Goal: Information Seeking & Learning: Obtain resource

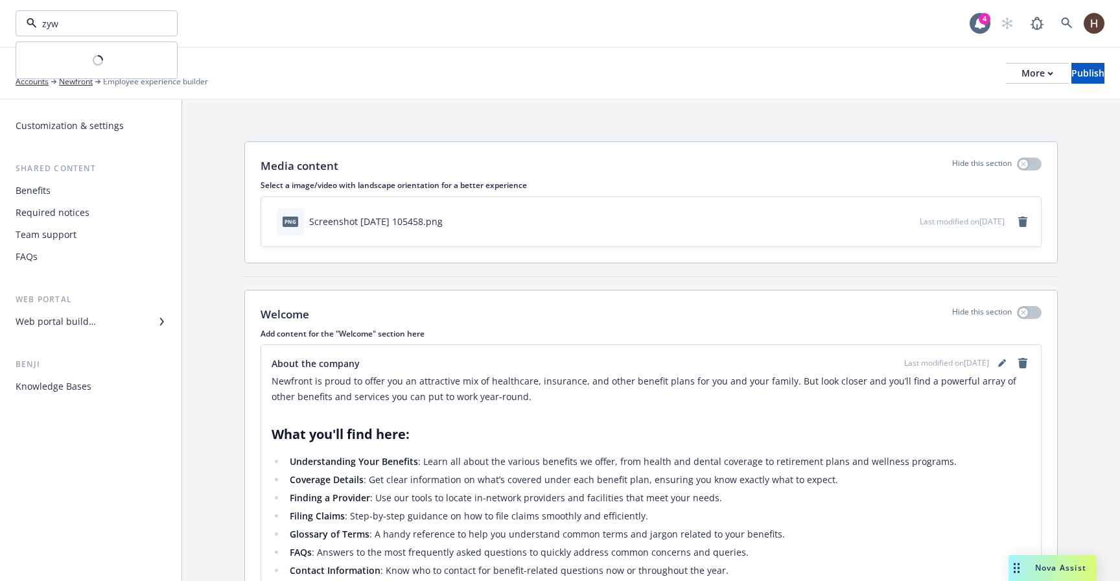
type input "zywa"
click at [86, 85] on link "Newfront" at bounding box center [76, 82] width 34 height 12
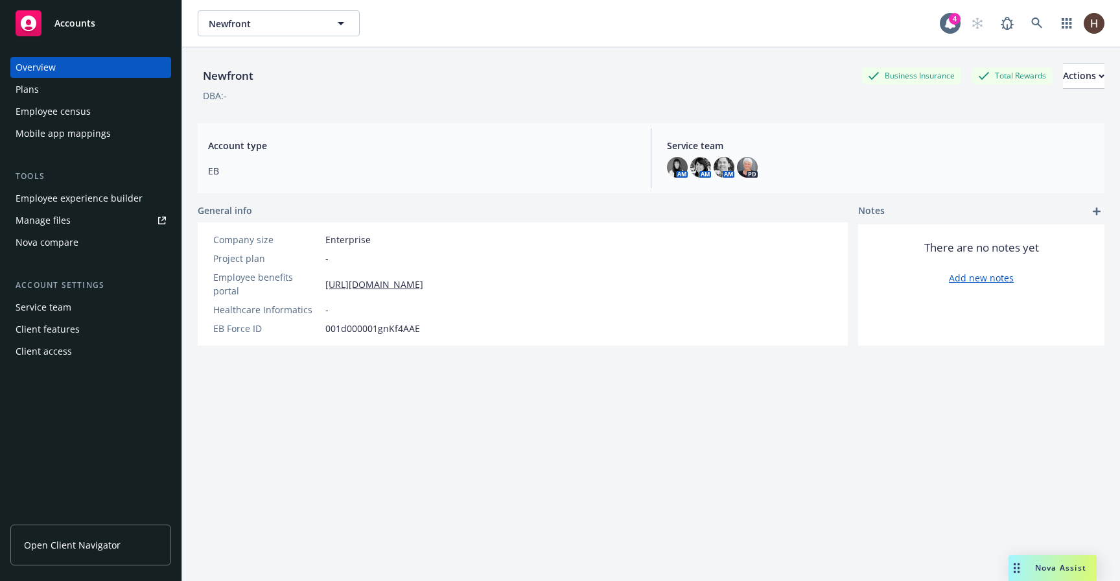
click at [228, 6] on div "Newfront Newfront 4" at bounding box center [651, 23] width 938 height 47
click at [228, 12] on button "Newfront" at bounding box center [279, 23] width 162 height 26
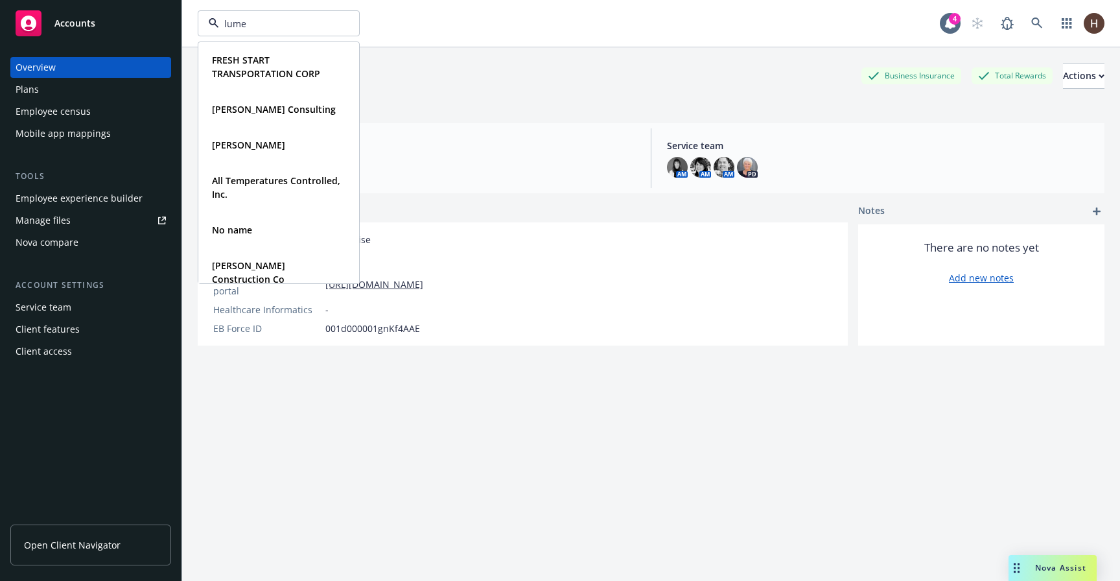
type input "lumen"
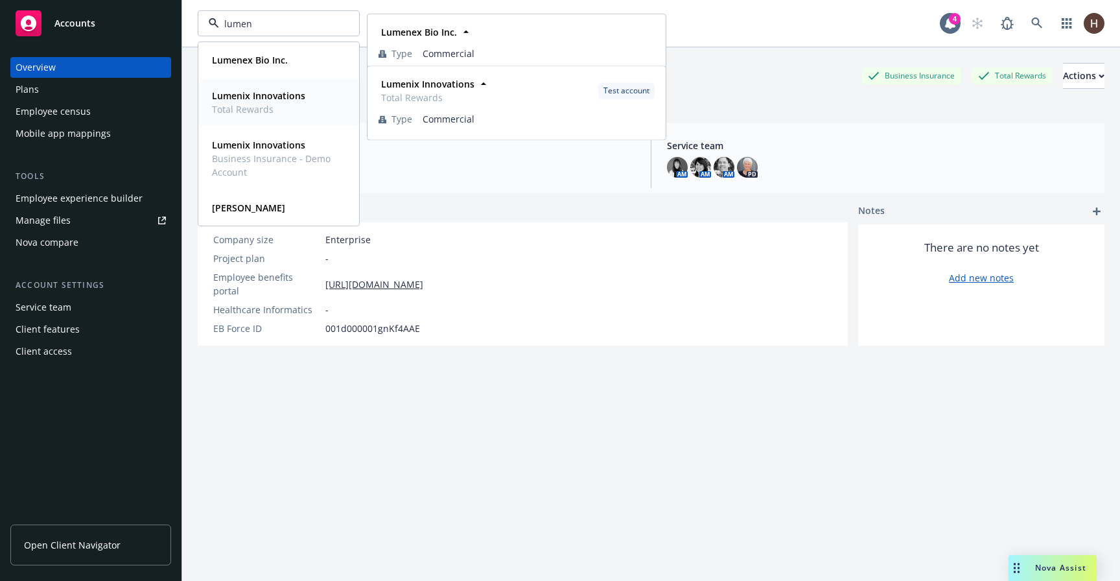
click at [266, 110] on span "Total Rewards" at bounding box center [258, 109] width 93 height 14
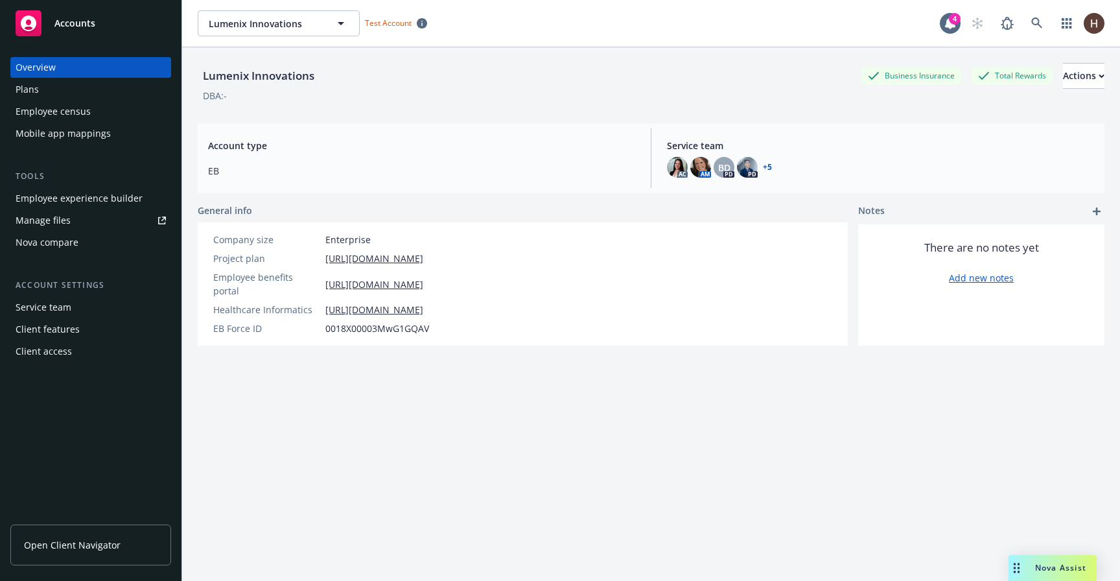
click at [103, 539] on span "Open Client Navigator" at bounding box center [72, 545] width 97 height 14
click at [99, 205] on div "Employee experience builder" at bounding box center [79, 198] width 127 height 21
click at [111, 319] on div "Client features" at bounding box center [91, 329] width 150 height 21
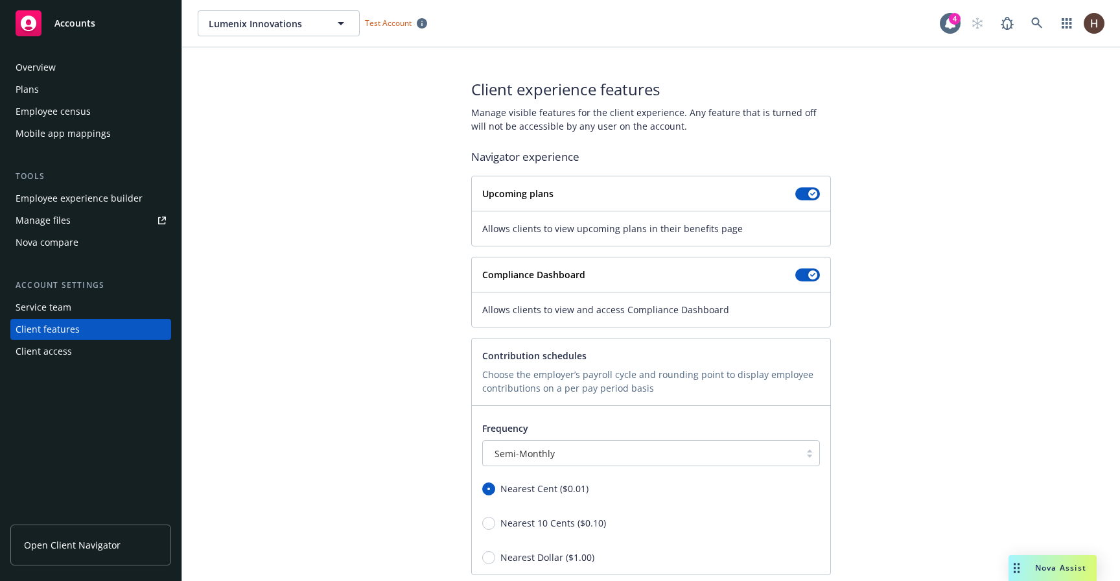
click at [93, 209] on div "Employee experience builder Manage files Nova compare" at bounding box center [90, 220] width 161 height 65
click at [71, 190] on div "Employee experience builder" at bounding box center [79, 198] width 127 height 21
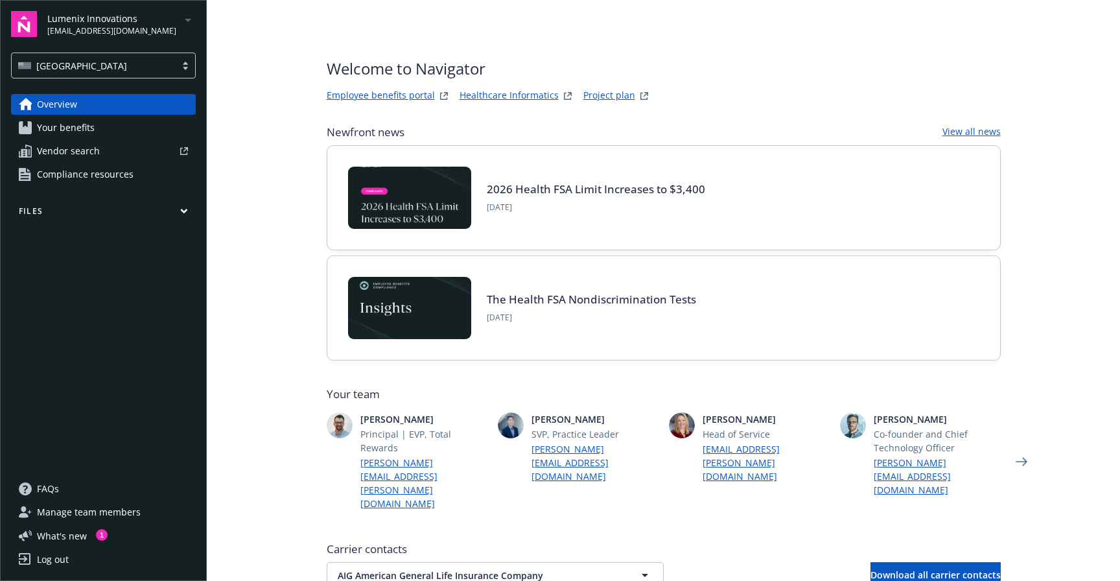
click at [91, 183] on span "Compliance resources" at bounding box center [85, 174] width 97 height 21
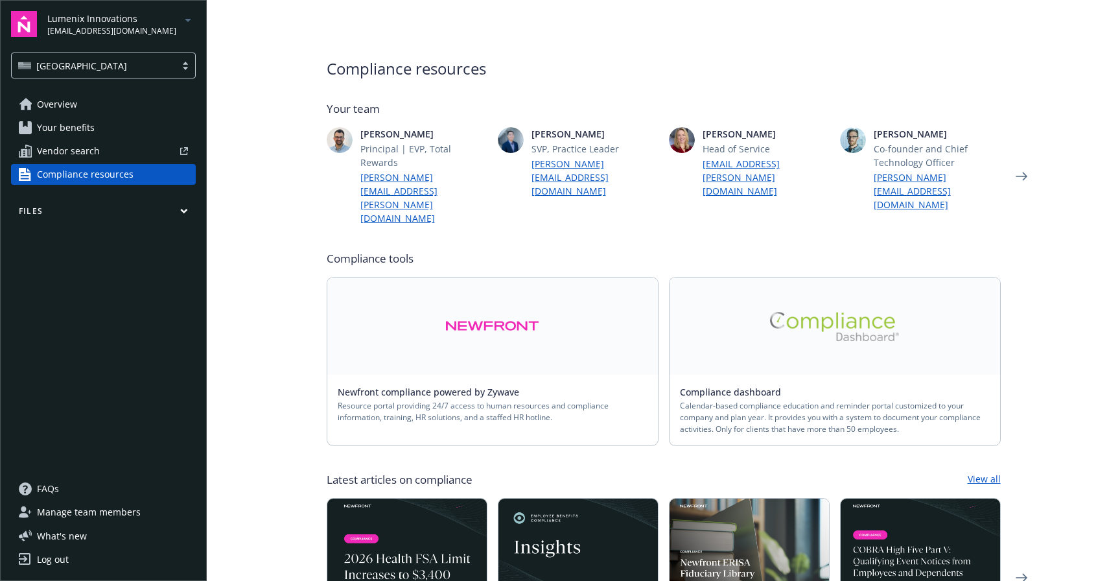
click at [125, 111] on link "Overview" at bounding box center [103, 104] width 185 height 21
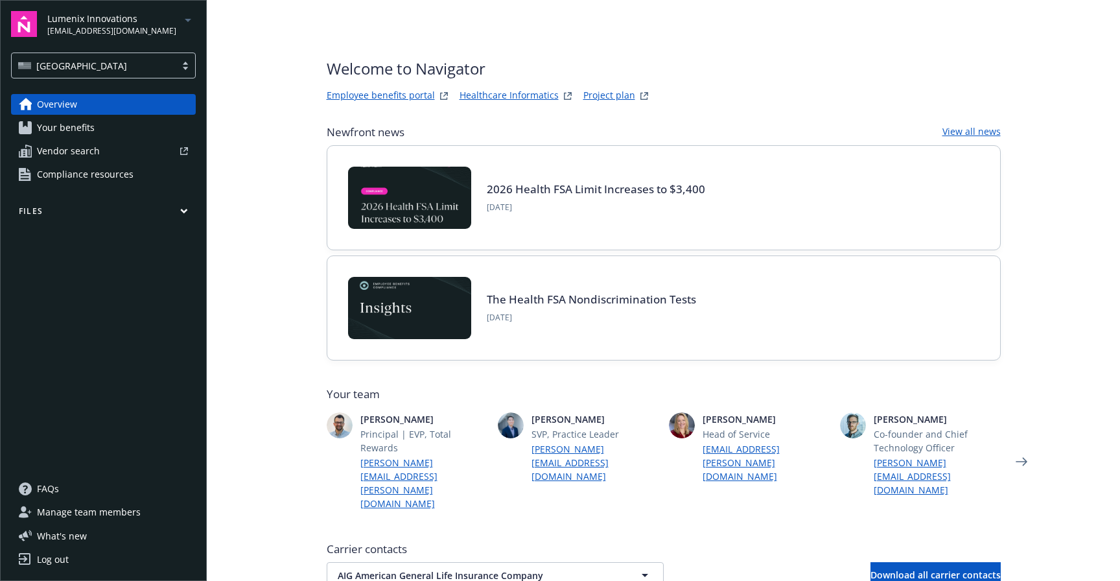
click at [973, 127] on link "View all news" at bounding box center [972, 132] width 58 height 16
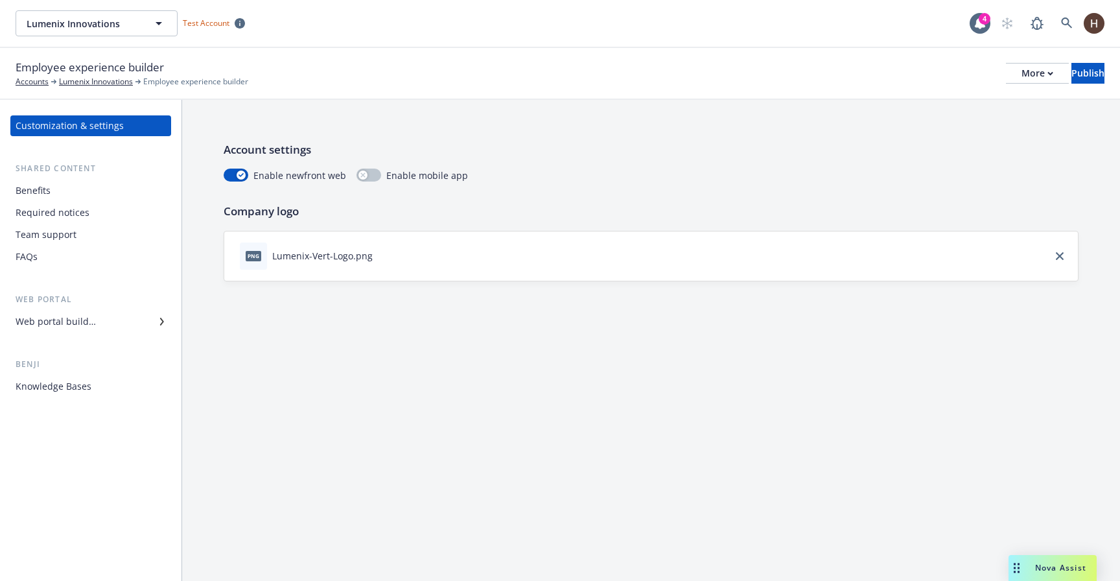
click at [69, 194] on div "Benefits" at bounding box center [91, 190] width 150 height 21
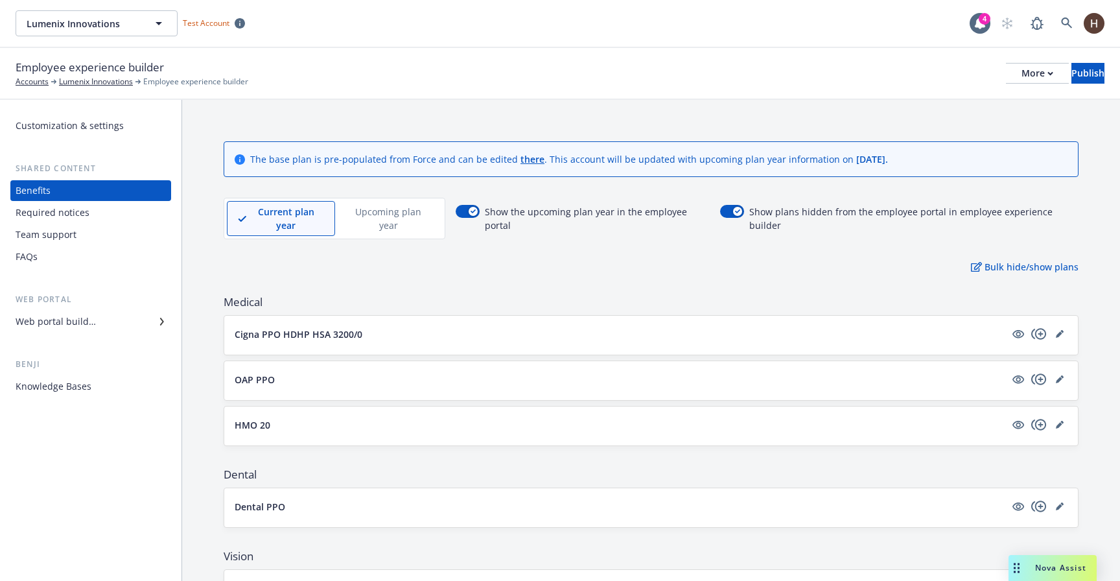
click at [67, 213] on div "Required notices" at bounding box center [53, 212] width 74 height 21
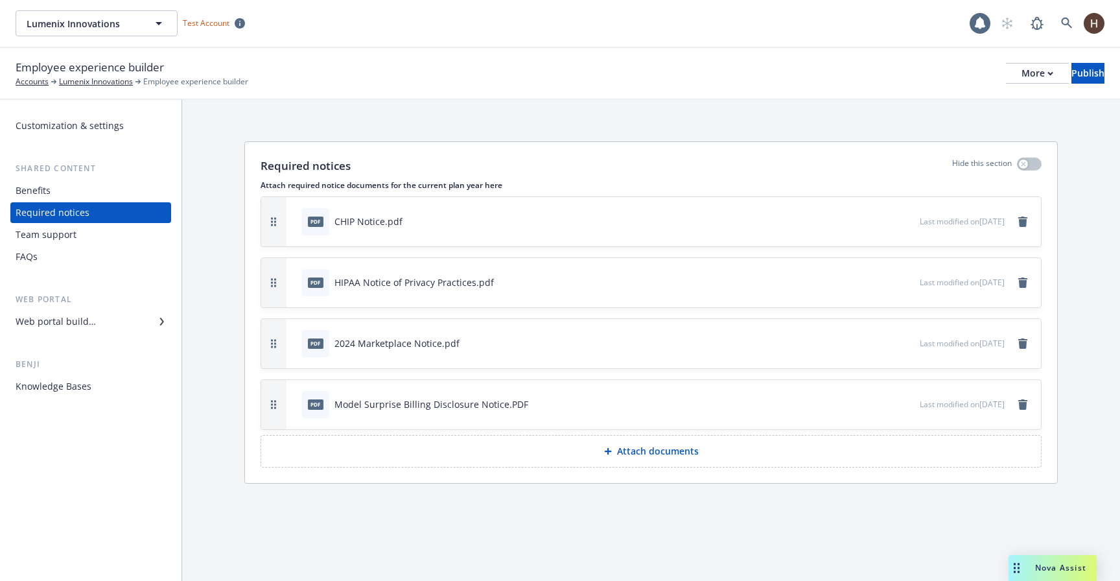
click at [70, 234] on div "Team support" at bounding box center [46, 234] width 61 height 21
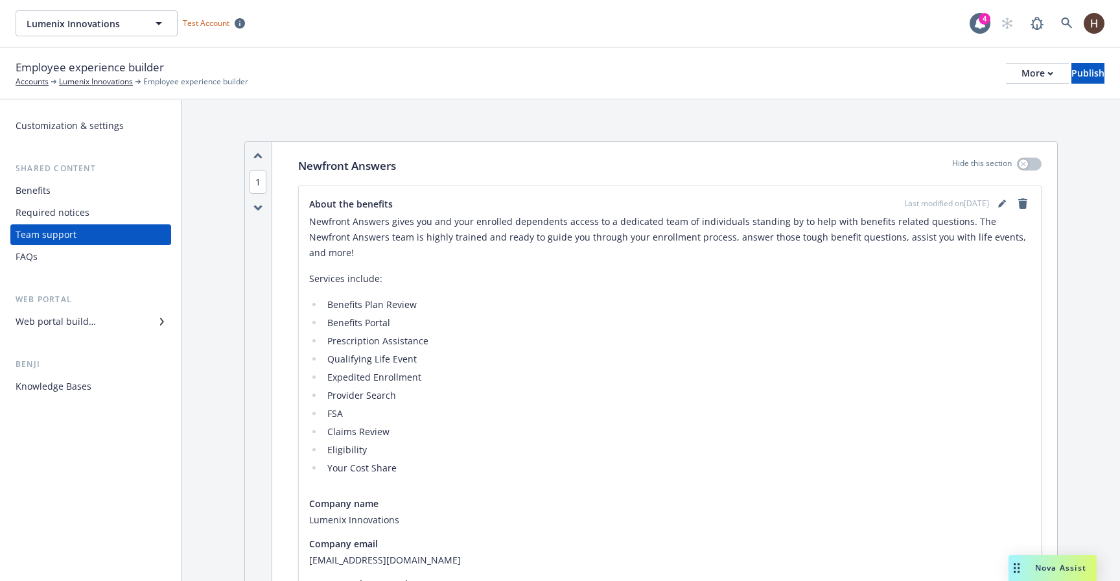
click at [91, 327] on div "Web portal builder" at bounding box center [56, 321] width 80 height 21
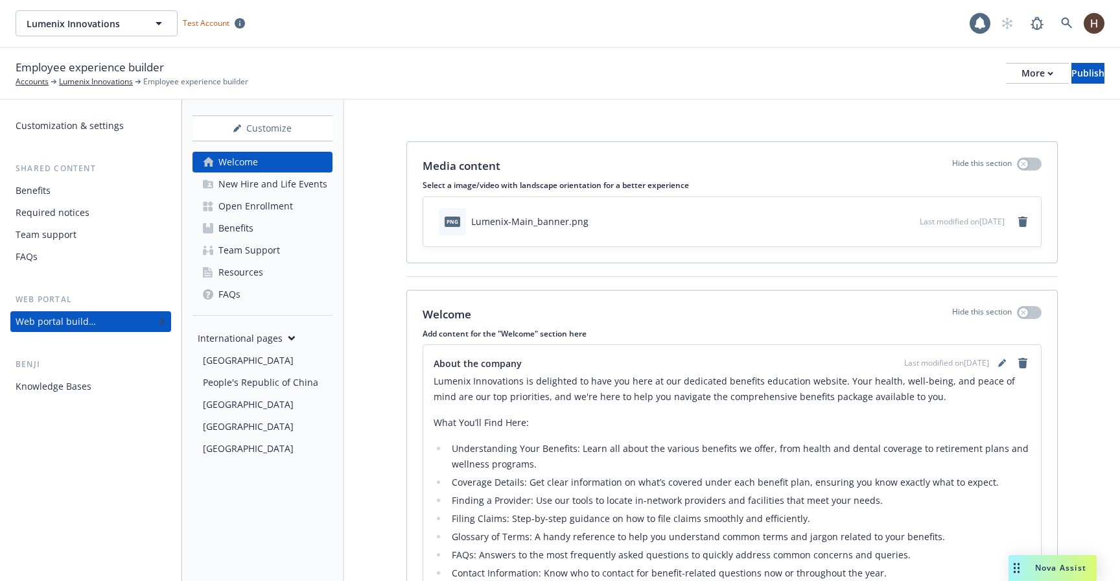
click at [126, 260] on div "FAQs" at bounding box center [91, 256] width 150 height 21
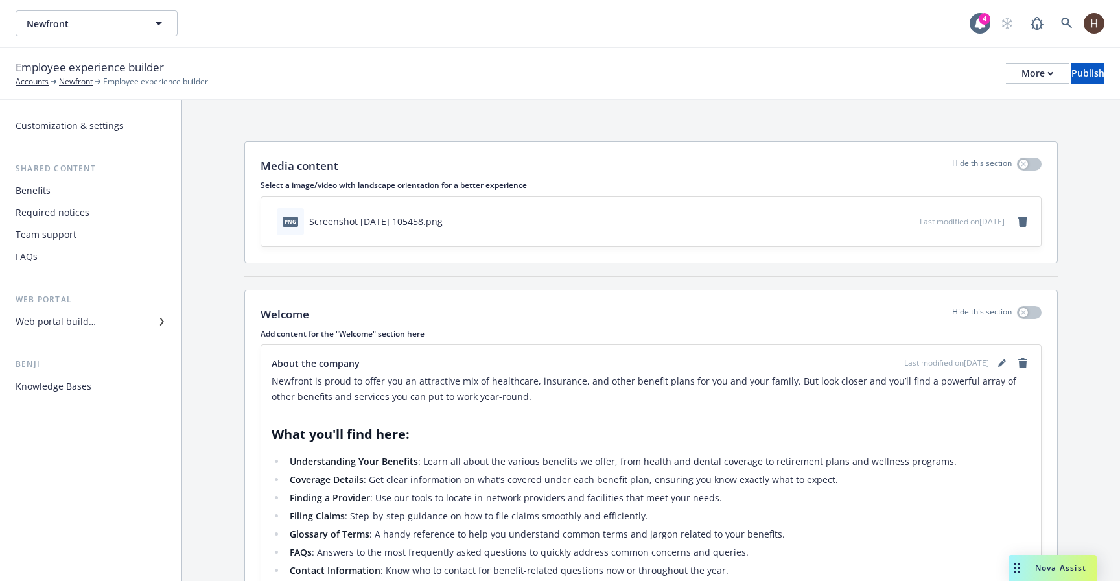
click at [65, 89] on div "Employee experience builder Accounts Newfront Employee experience builder More …" at bounding box center [560, 74] width 1120 height 52
click at [86, 85] on link "Newfront" at bounding box center [76, 82] width 34 height 12
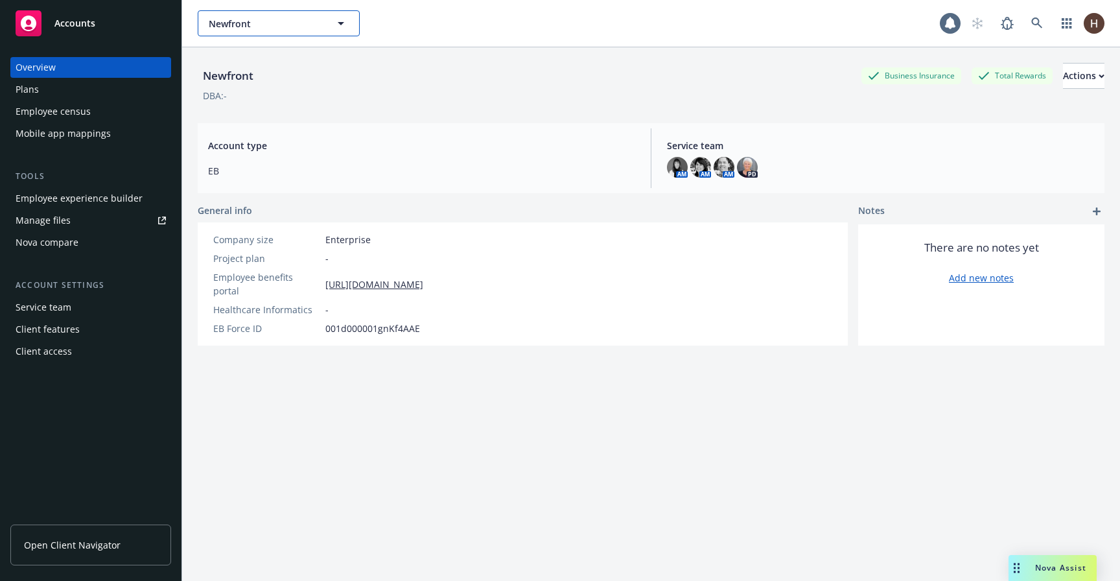
click at [235, 25] on span "Newfront" at bounding box center [265, 24] width 112 height 14
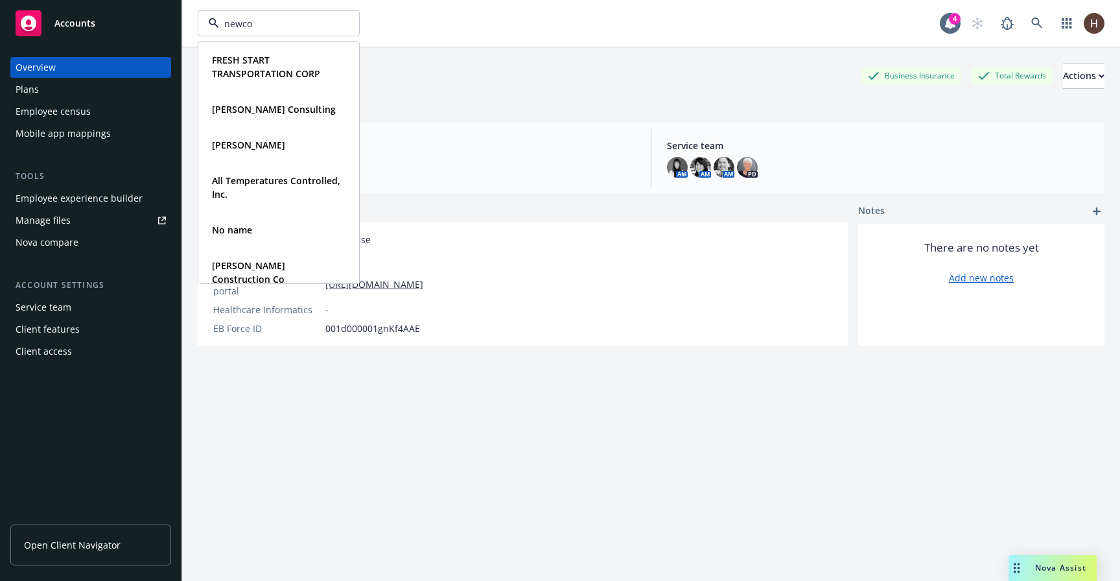
type input "newcom"
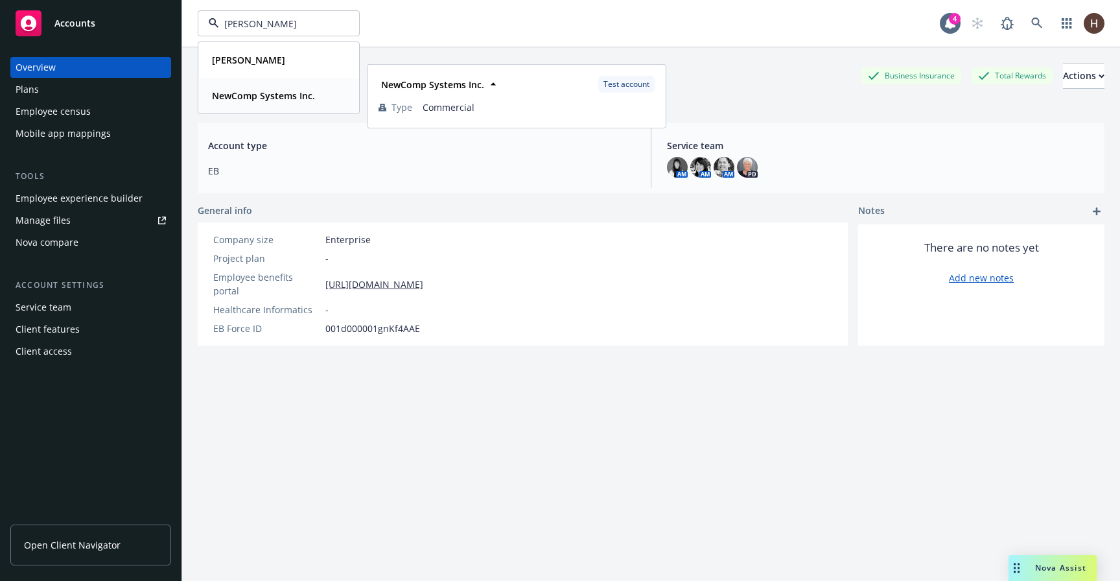
click at [251, 82] on div "NewComp Systems Inc. Type Commercial" at bounding box center [278, 95] width 159 height 34
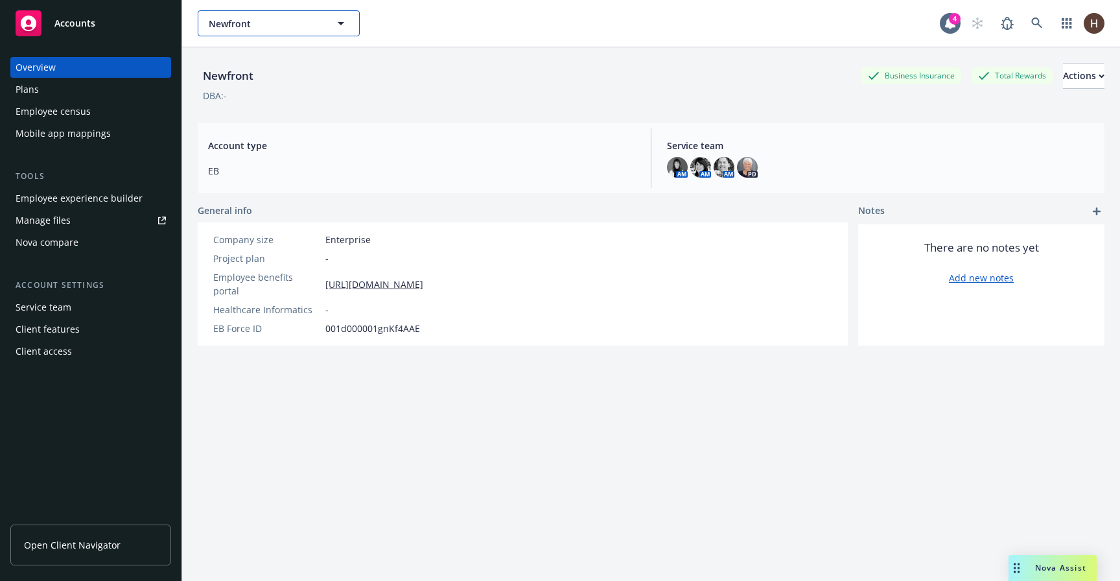
click at [275, 22] on span "Newfront" at bounding box center [265, 24] width 112 height 14
click at [84, 549] on span "Open Client Navigator" at bounding box center [72, 545] width 97 height 14
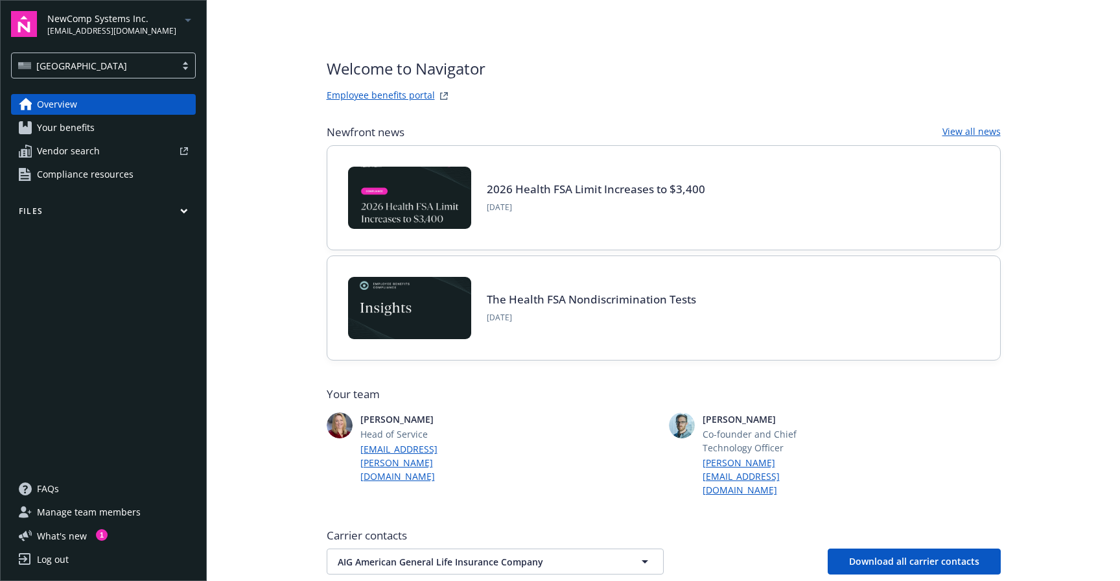
click at [135, 182] on link "Compliance resources" at bounding box center [103, 174] width 185 height 21
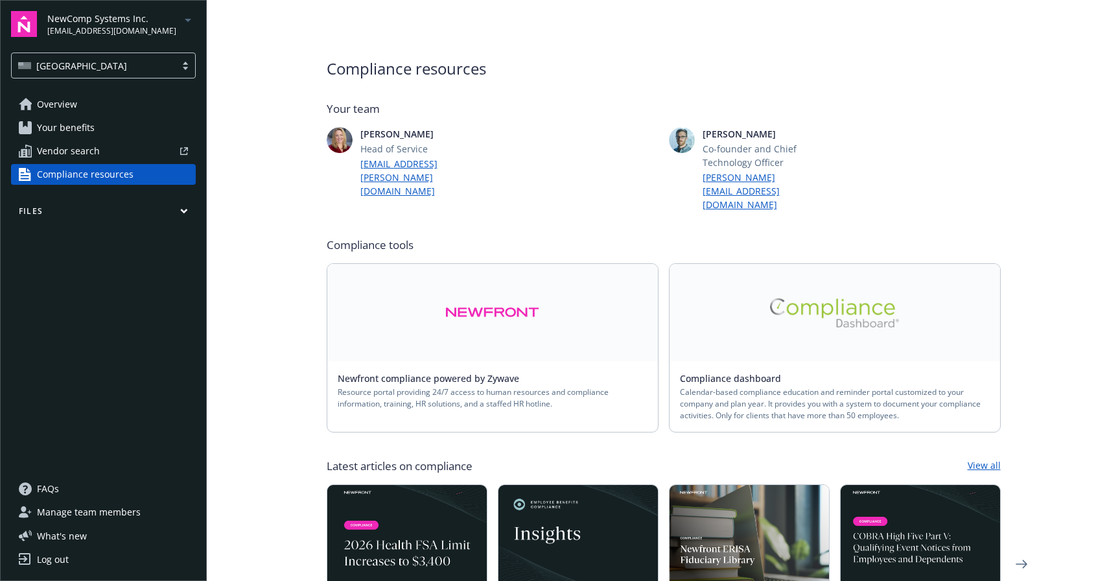
click at [482, 298] on img at bounding box center [492, 313] width 94 height 30
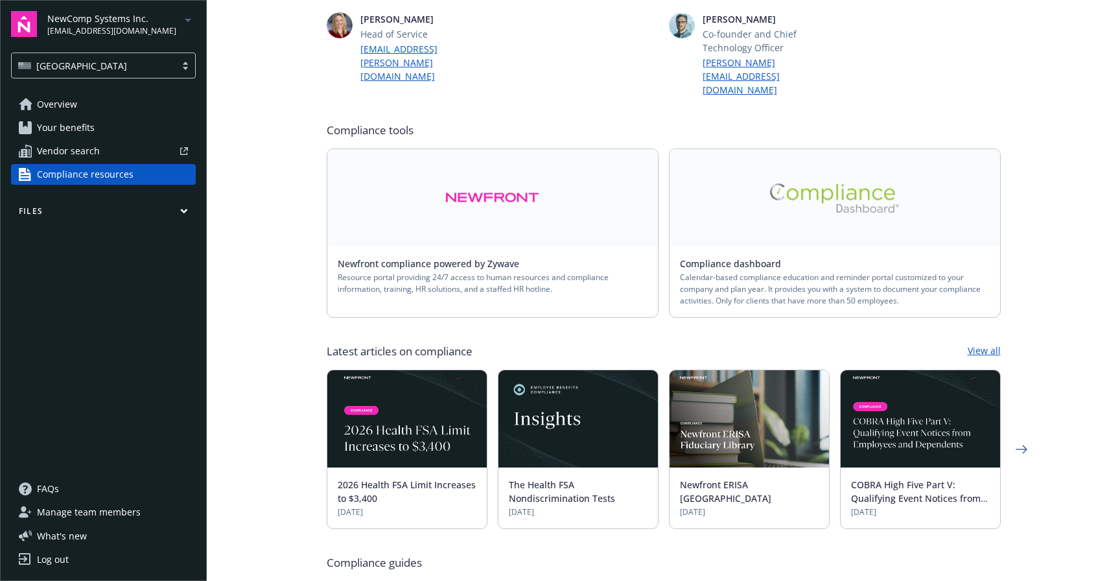
click at [661, 259] on div "Newfront compliance powered by Zywave Resource portal providing 24/7 access to …" at bounding box center [664, 232] width 674 height 169
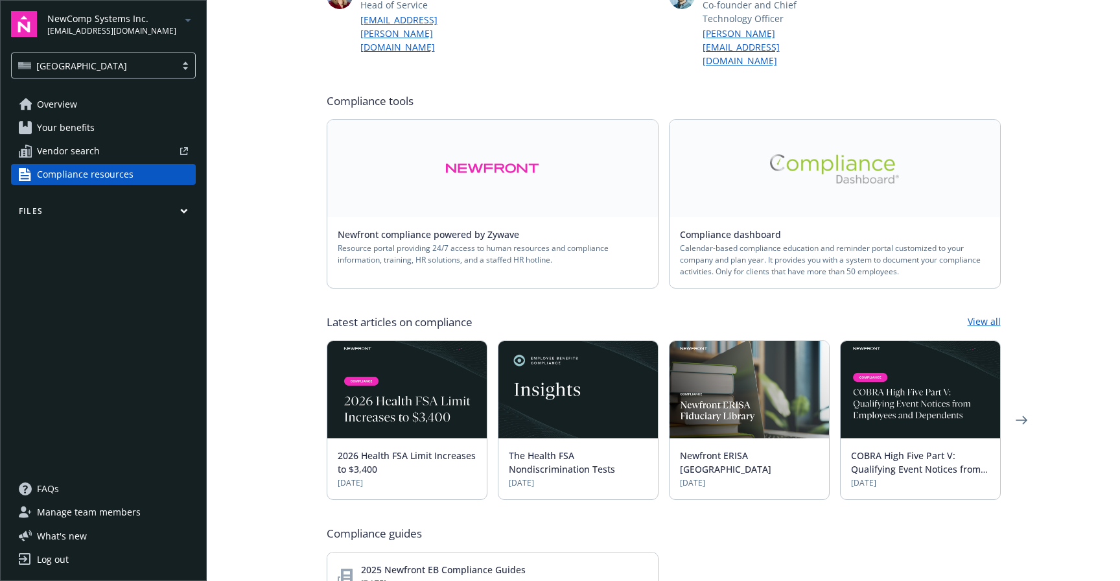
scroll to position [148, 0]
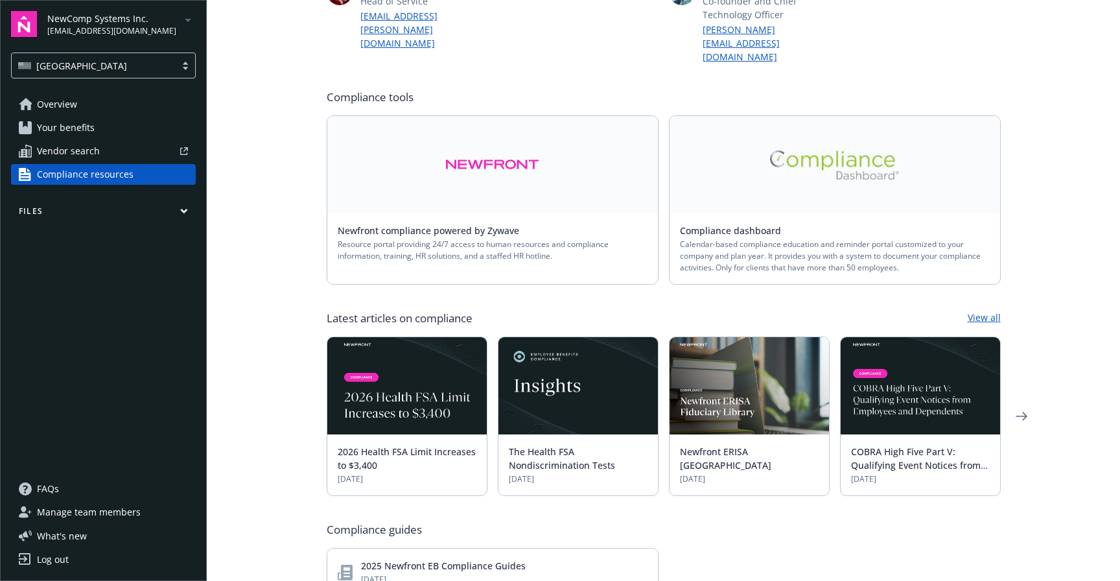
click at [662, 336] on div "2026 Health FSA Limit Increases to $3,400 [DATE] The Health FSA Nondiscriminati…" at bounding box center [664, 415] width 674 height 159
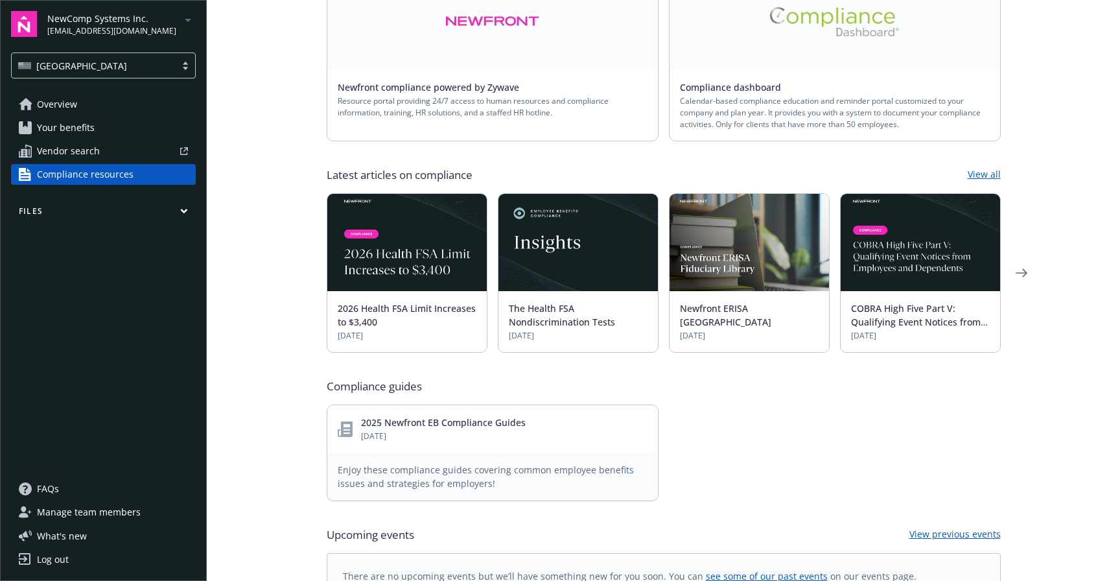
click at [700, 415] on div "2025 Newfront EB Compliance Guides [DATE] Enjoy these compliance guides coverin…" at bounding box center [664, 452] width 674 height 97
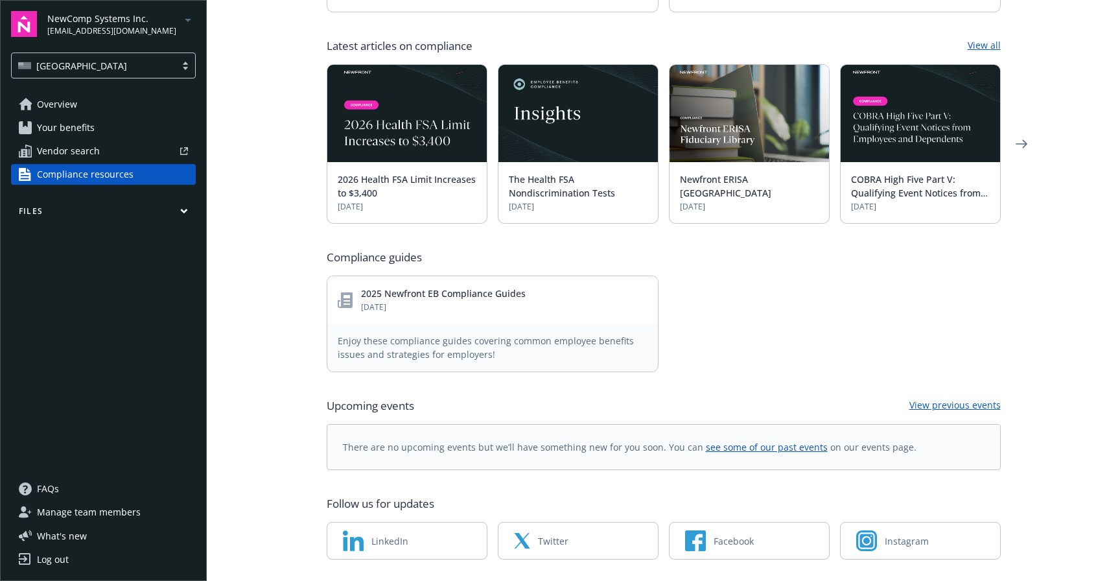
scroll to position [428, 0]
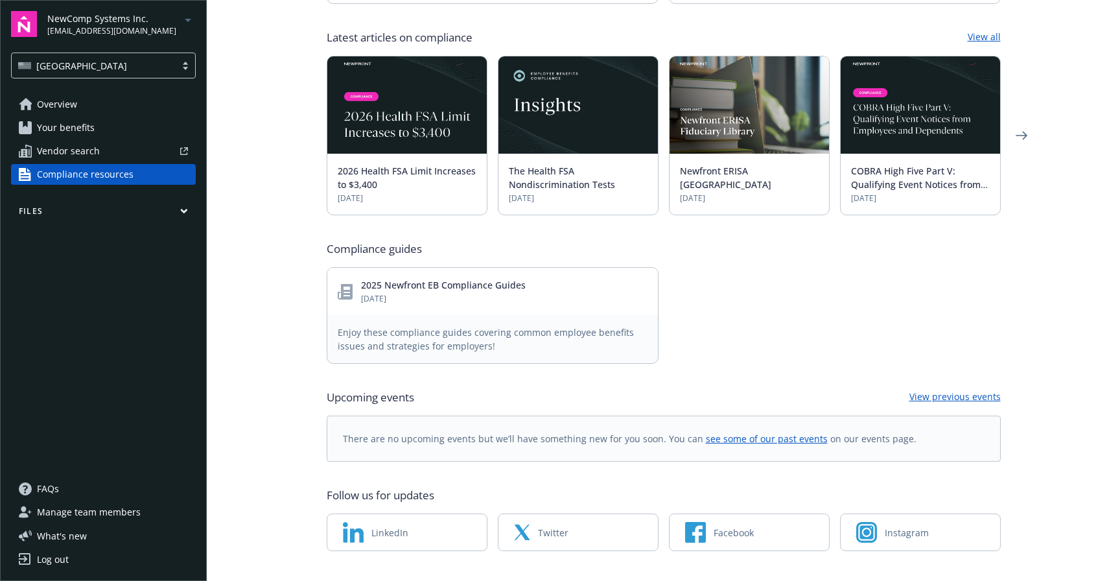
click at [1059, 428] on main "Compliance resources Your team [PERSON_NAME] Head of Service [EMAIL_ADDRESS][PE…" at bounding box center [663, 290] width 913 height 581
click at [1033, 488] on main "Compliance resources Your team [PERSON_NAME] Head of Service [EMAIL_ADDRESS][PE…" at bounding box center [663, 290] width 913 height 581
click at [651, 556] on div "Compliance resources Your team [PERSON_NAME] Head of Service [EMAIL_ADDRESS][PE…" at bounding box center [663, 90] width 705 height 1036
click at [707, 554] on div "Compliance resources Your team [PERSON_NAME] Head of Service [EMAIL_ADDRESS][PE…" at bounding box center [663, 90] width 705 height 1036
click at [720, 323] on div "2025 Newfront EB Compliance Guides [DATE] Enjoy these compliance guides coverin…" at bounding box center [664, 315] width 674 height 97
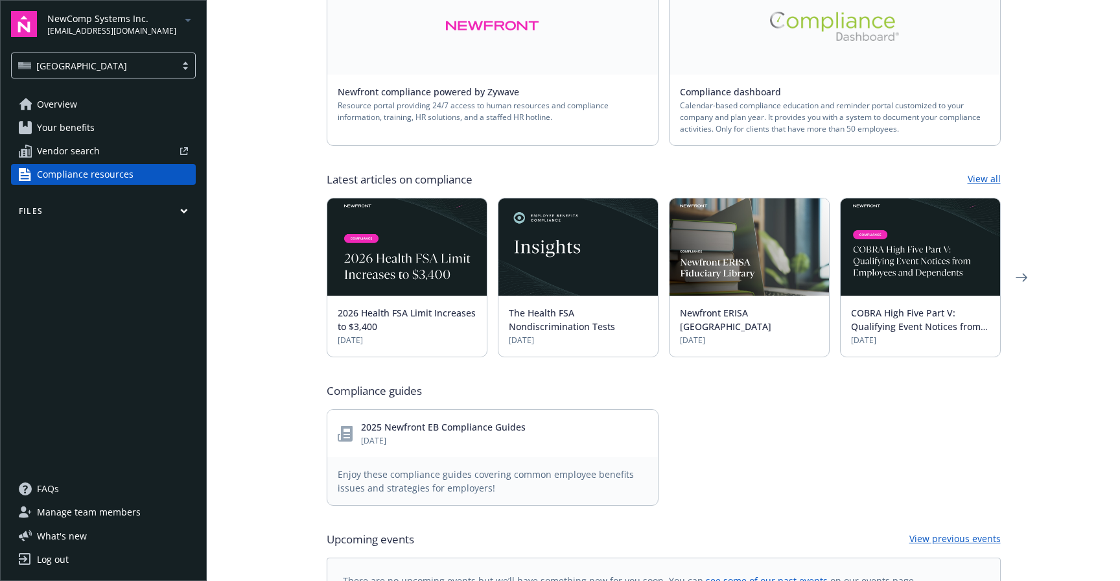
scroll to position [225, 0]
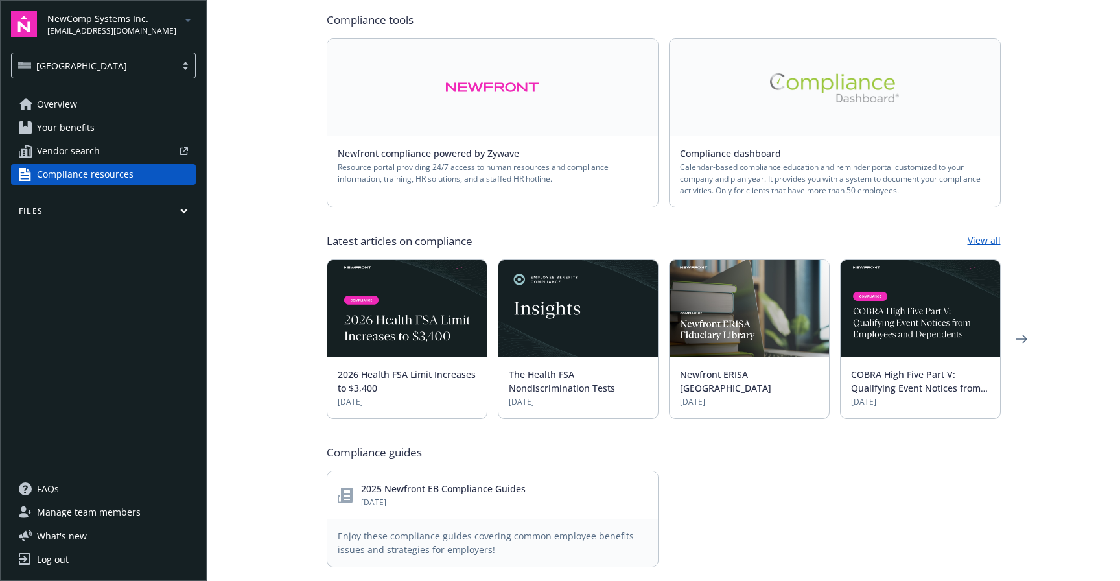
click at [664, 266] on div "2026 Health FSA Limit Increases to $3,400 [DATE] The Health FSA Nondiscriminati…" at bounding box center [664, 338] width 674 height 159
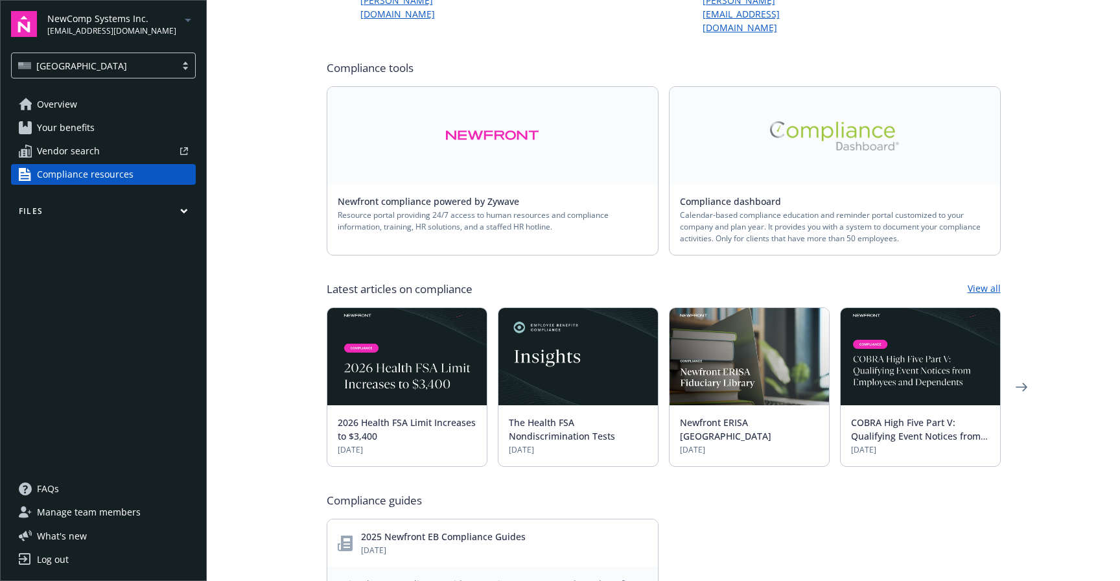
scroll to position [168, 0]
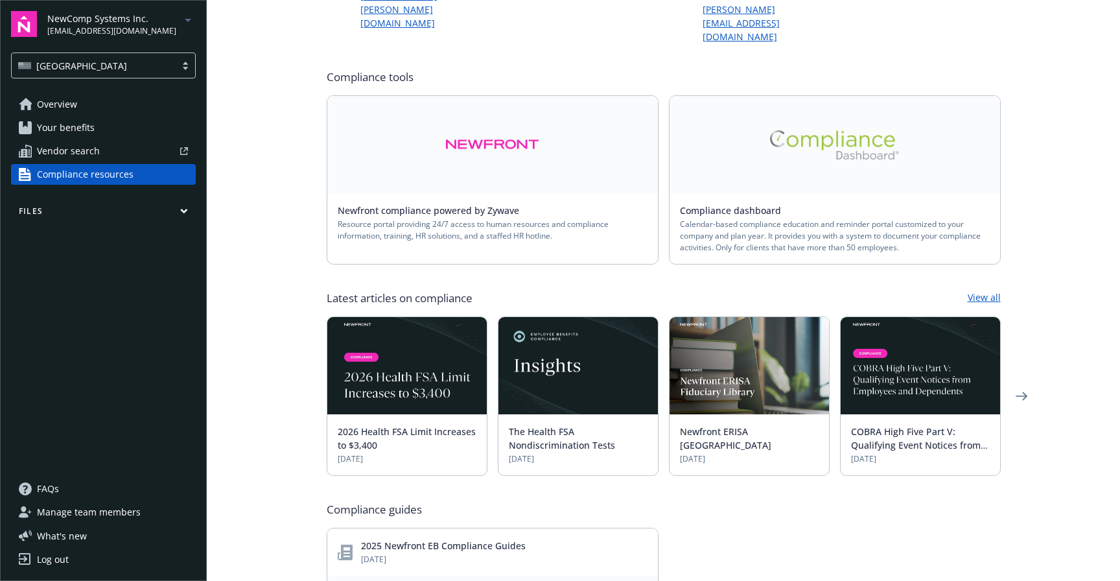
click at [661, 196] on div "Newfront compliance powered by Zywave Resource portal providing 24/7 access to …" at bounding box center [664, 179] width 674 height 169
click at [704, 561] on div "2025 Newfront EB Compliance Guides [DATE] Enjoy these compliance guides coverin…" at bounding box center [664, 576] width 674 height 97
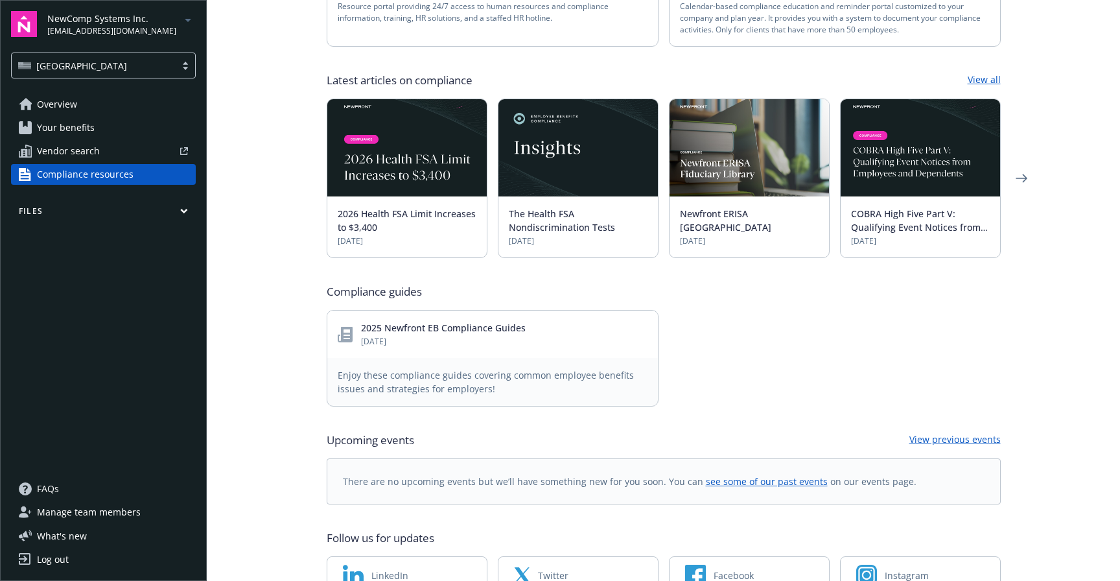
scroll to position [388, 0]
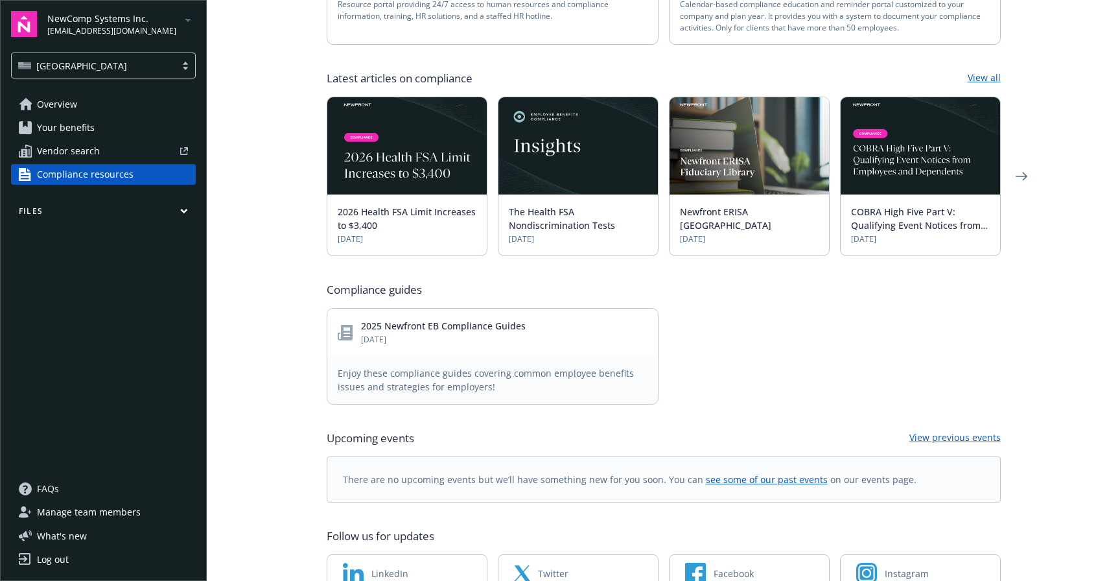
click at [678, 323] on div "2025 Newfront EB Compliance Guides [DATE] Enjoy these compliance guides coverin…" at bounding box center [664, 356] width 674 height 97
click at [673, 342] on div "2025 Newfront EB Compliance Guides [DATE] Enjoy these compliance guides coverin…" at bounding box center [664, 356] width 674 height 97
click at [689, 317] on div "2025 Newfront EB Compliance Guides [DATE] Enjoy these compliance guides coverin…" at bounding box center [664, 356] width 674 height 97
click at [686, 352] on div "2025 Newfront EB Compliance Guides [DATE] Enjoy these compliance guides coverin…" at bounding box center [664, 356] width 674 height 97
click at [706, 320] on div "2025 Newfront EB Compliance Guides [DATE] Enjoy these compliance guides coverin…" at bounding box center [664, 356] width 674 height 97
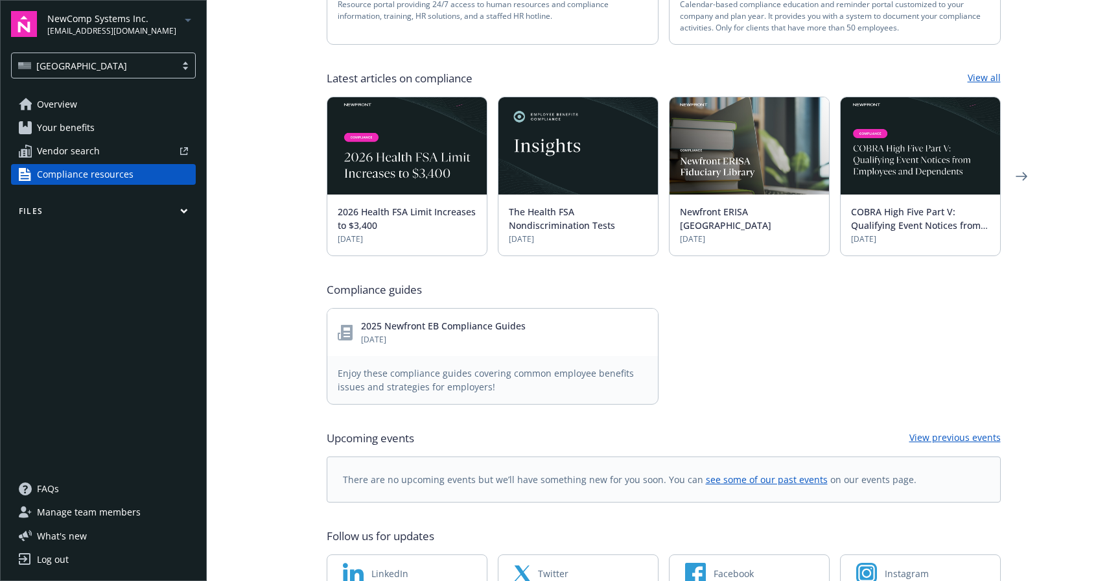
click at [722, 320] on div "2025 Newfront EB Compliance Guides [DATE] Enjoy these compliance guides coverin…" at bounding box center [664, 356] width 674 height 97
click at [703, 345] on div "2025 Newfront EB Compliance Guides [DATE] Enjoy these compliance guides coverin…" at bounding box center [664, 356] width 674 height 97
click at [726, 312] on div "2025 Newfront EB Compliance Guides [DATE] Enjoy these compliance guides coverin…" at bounding box center [664, 356] width 674 height 97
click at [296, 309] on main "Compliance resources Your team [PERSON_NAME] Head of Service [EMAIL_ADDRESS][PE…" at bounding box center [663, 290] width 913 height 581
click at [296, 344] on icon "Previous" at bounding box center [306, 357] width 21 height 26
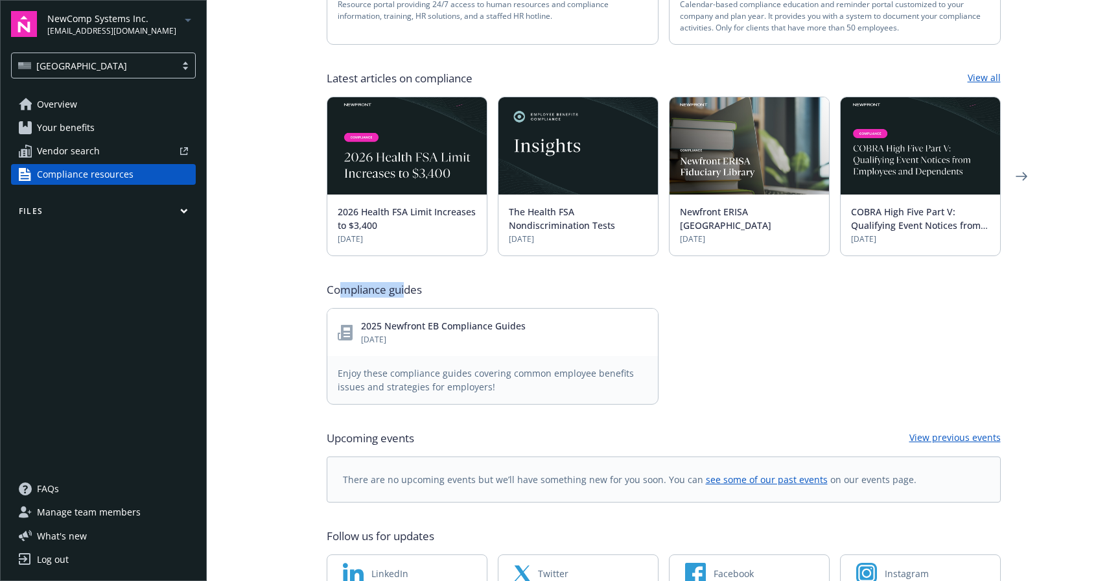
drag, startPoint x: 343, startPoint y: 264, endPoint x: 405, endPoint y: 264, distance: 62.2
click at [405, 282] on span "Compliance guides" at bounding box center [374, 290] width 95 height 16
click at [316, 340] on div "Compliance resources Your team [PERSON_NAME] Head of Service [EMAIL_ADDRESS][PE…" at bounding box center [663, 130] width 705 height 1036
drag, startPoint x: 519, startPoint y: 347, endPoint x: 616, endPoint y: 349, distance: 96.6
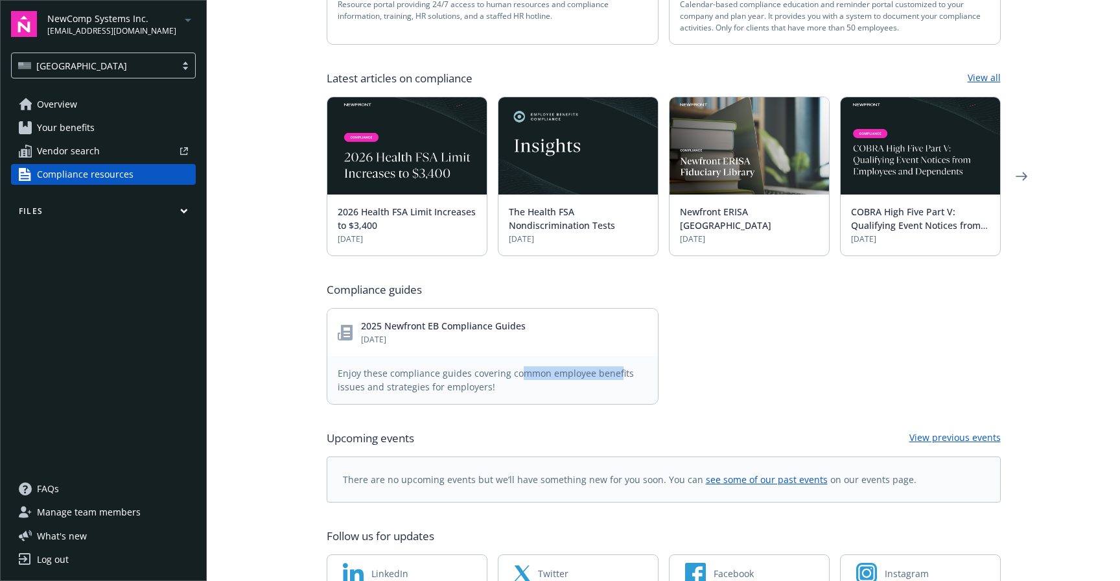
click at [616, 366] on span "Enjoy these compliance guides covering common employee benefits issues and stra…" at bounding box center [493, 379] width 310 height 27
click at [697, 344] on div "2025 Newfront EB Compliance Guides [DATE] Enjoy these compliance guides coverin…" at bounding box center [664, 356] width 674 height 97
click at [644, 528] on div "Follow us for updates" at bounding box center [664, 536] width 674 height 16
click at [699, 528] on div "Follow us for updates" at bounding box center [664, 536] width 674 height 16
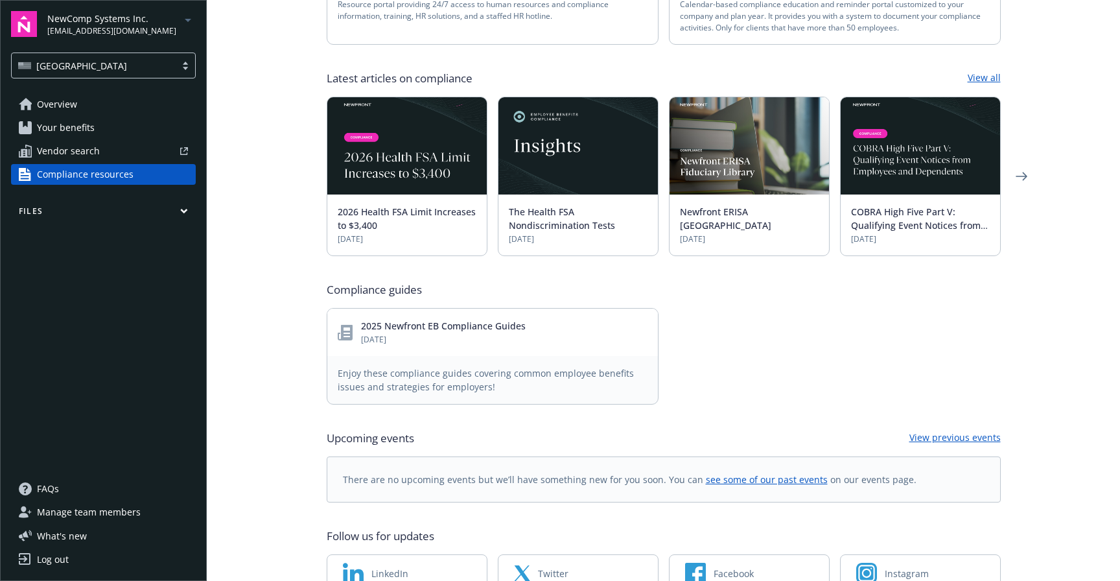
click at [627, 528] on div "Follow us for updates LinkedIn Twitter Facebook Instagram" at bounding box center [664, 560] width 674 height 64
click at [712, 528] on div "Follow us for updates" at bounding box center [664, 536] width 674 height 16
drag, startPoint x: 314, startPoint y: 504, endPoint x: 461, endPoint y: 504, distance: 146.5
click at [462, 504] on div "Compliance resources Your team [PERSON_NAME] Head of Service [EMAIL_ADDRESS][PE…" at bounding box center [663, 130] width 705 height 1036
click at [461, 528] on div "Follow us for updates" at bounding box center [664, 536] width 674 height 16
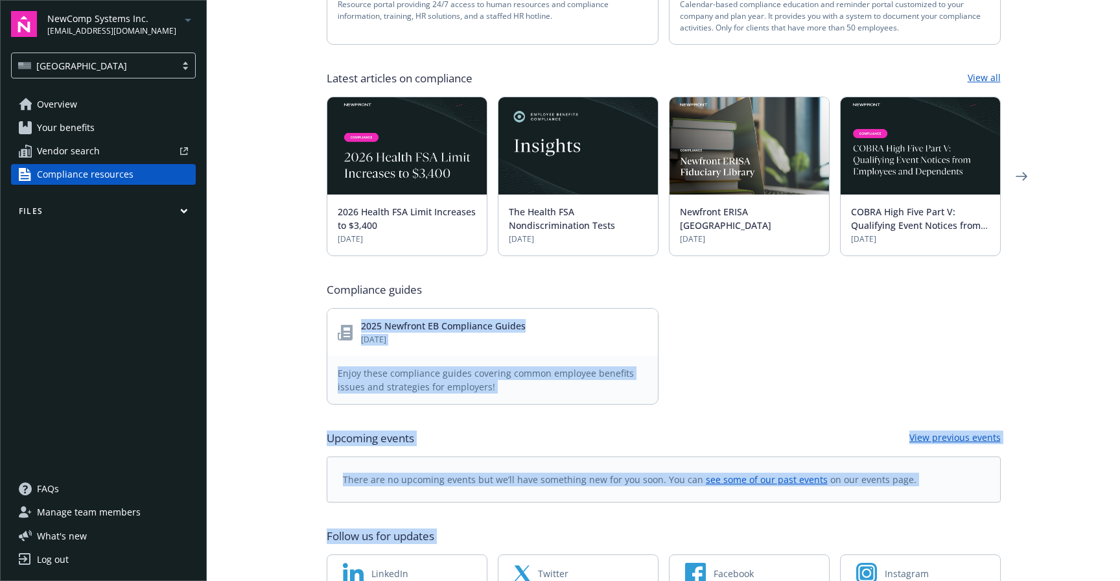
drag, startPoint x: 461, startPoint y: 504, endPoint x: 340, endPoint y: 297, distance: 240.3
click at [340, 297] on div "Your team [PERSON_NAME] Head of Service [EMAIL_ADDRESS][PERSON_NAME][DOMAIN_NAM…" at bounding box center [664, 152] width 674 height 878
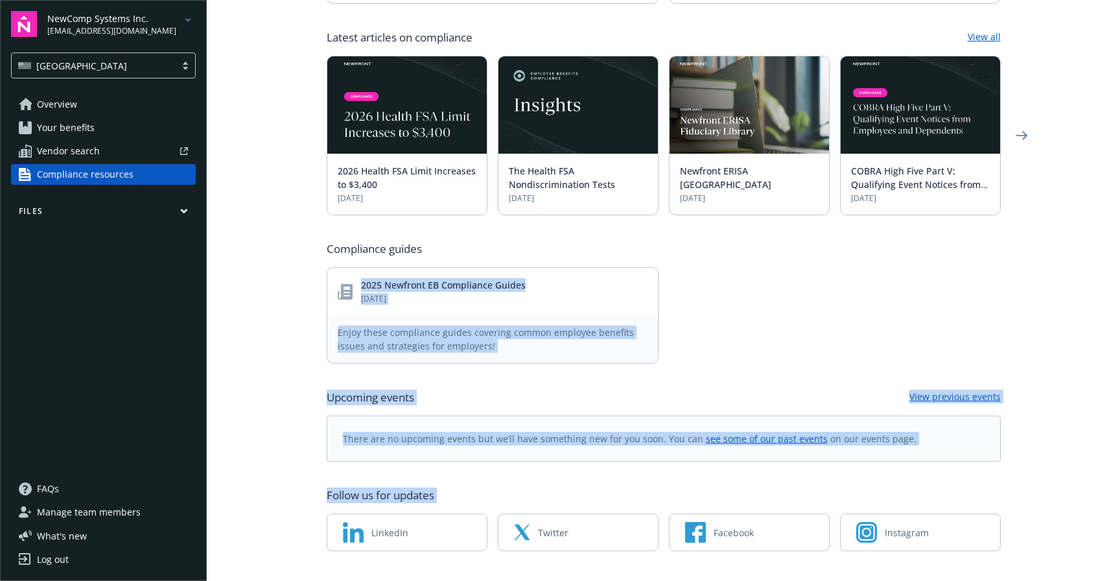
click at [305, 303] on icon "Previous" at bounding box center [306, 316] width 21 height 26
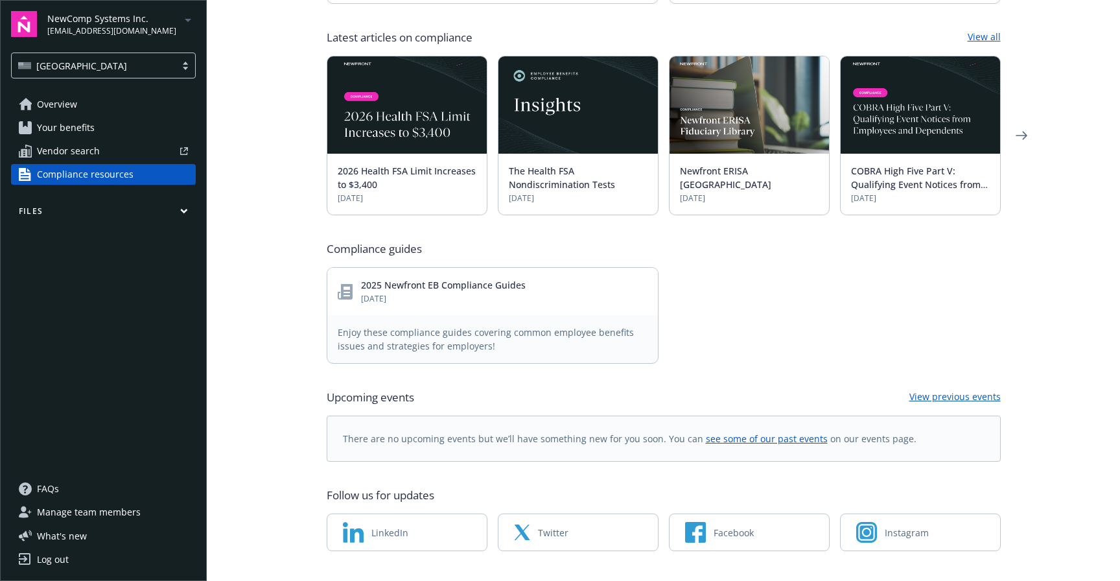
click at [316, 218] on div "Compliance resources Your team [PERSON_NAME] Head of Service [EMAIL_ADDRESS][PE…" at bounding box center [663, 90] width 705 height 1036
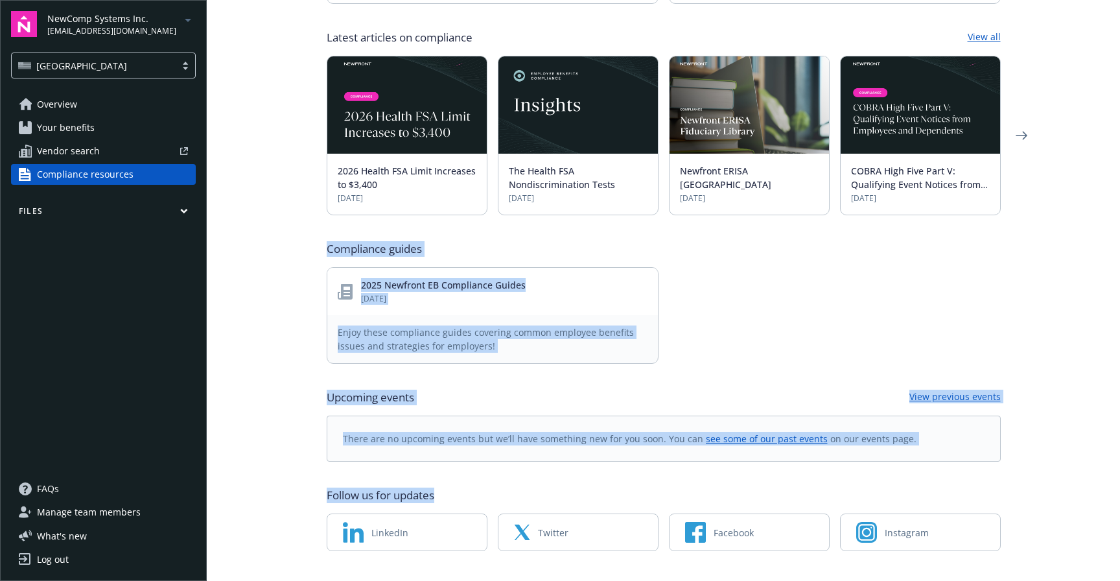
drag, startPoint x: 325, startPoint y: 218, endPoint x: 458, endPoint y: 479, distance: 292.8
click at [458, 479] on div "Compliance resources Your team [PERSON_NAME] Head of Service [EMAIL_ADDRESS][PE…" at bounding box center [663, 90] width 705 height 1036
click at [458, 487] on div "Follow us for updates LinkedIn Twitter Facebook Instagram" at bounding box center [664, 519] width 674 height 64
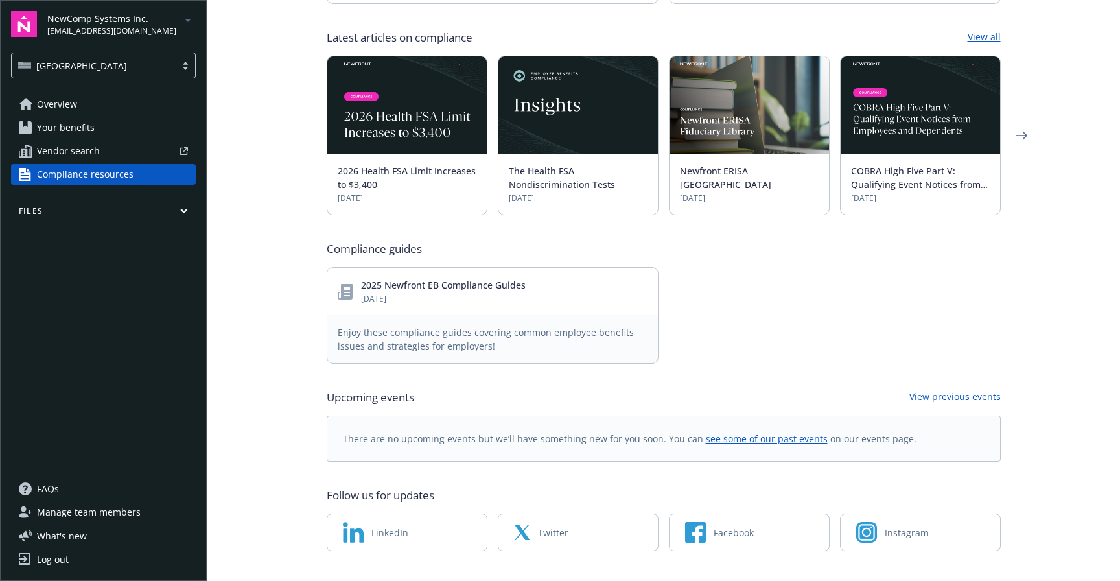
click at [395, 325] on span "Enjoy these compliance guides covering common employee benefits issues and stra…" at bounding box center [493, 338] width 310 height 27
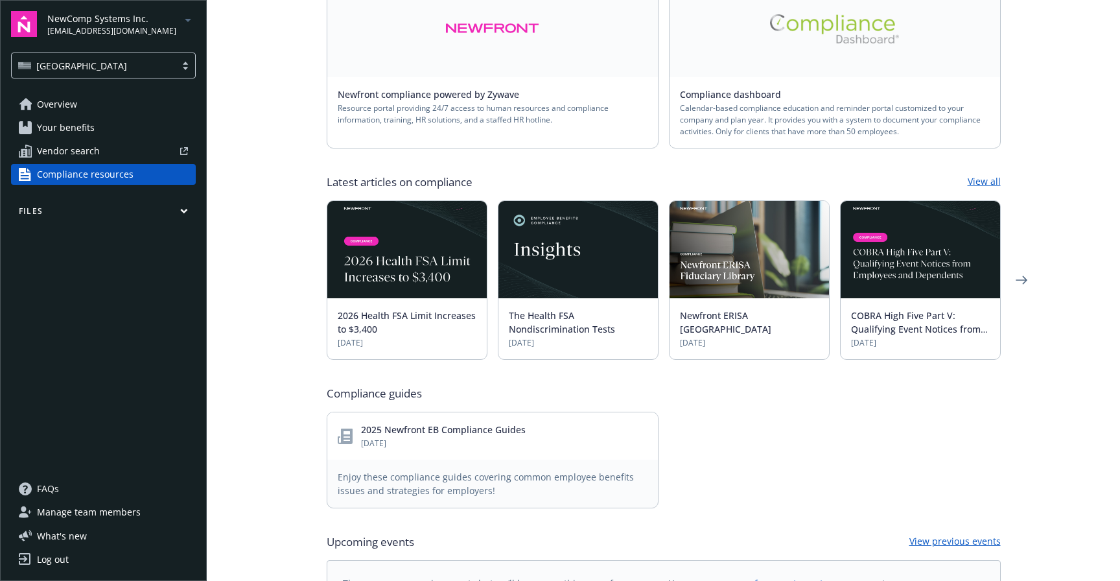
click at [261, 164] on main "Compliance resources Your team [PERSON_NAME] Head of Service [EMAIL_ADDRESS][PE…" at bounding box center [663, 290] width 913 height 581
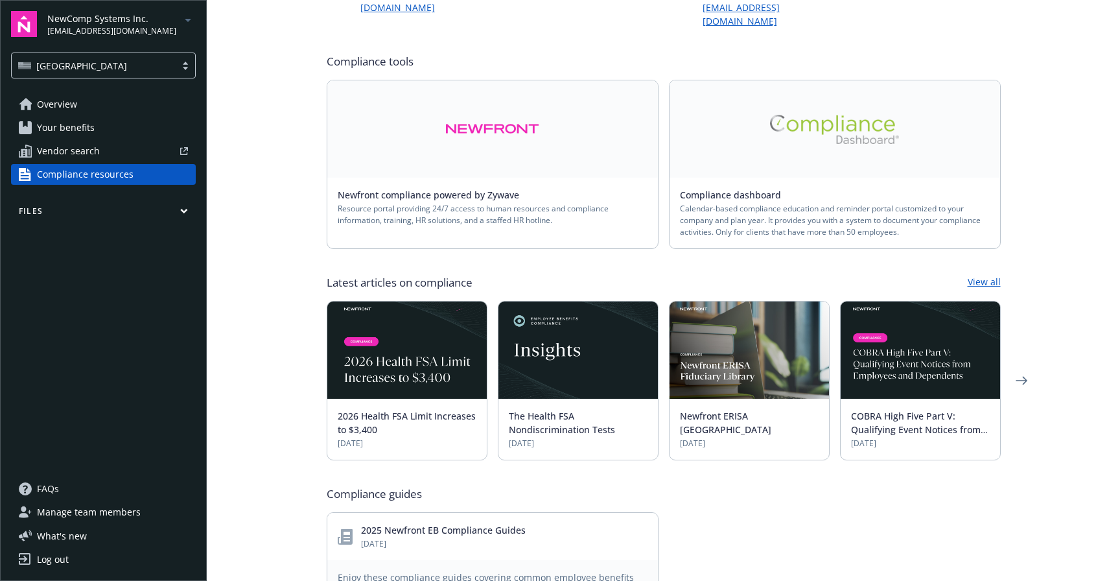
scroll to position [183, 0]
click at [469, 189] on link "Newfront compliance powered by Zywave" at bounding box center [434, 195] width 192 height 12
